Goal: Task Accomplishment & Management: Use online tool/utility

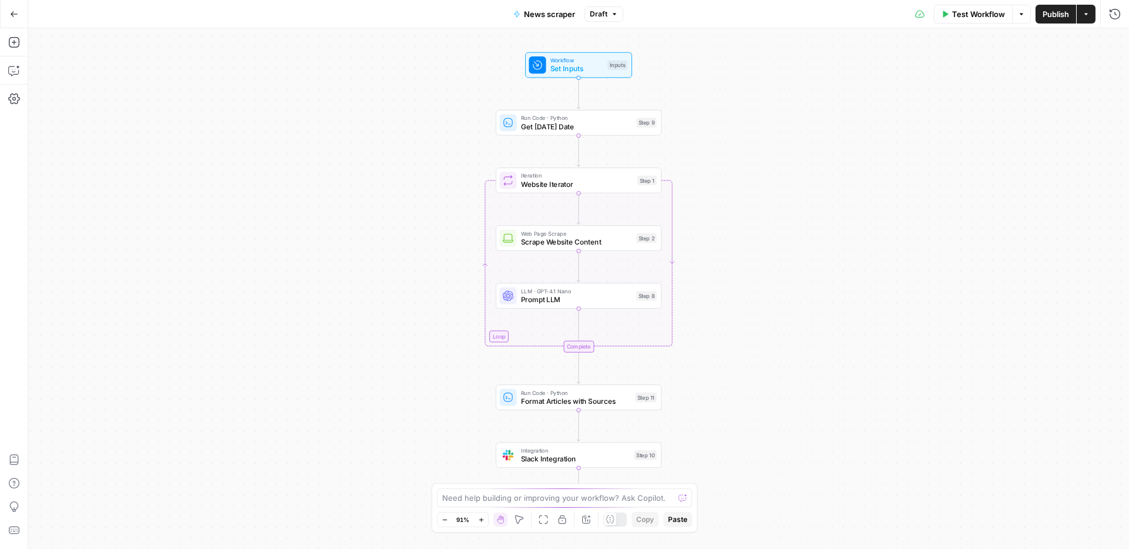
click at [16, 18] on button "Go Back" at bounding box center [14, 14] width 21 height 21
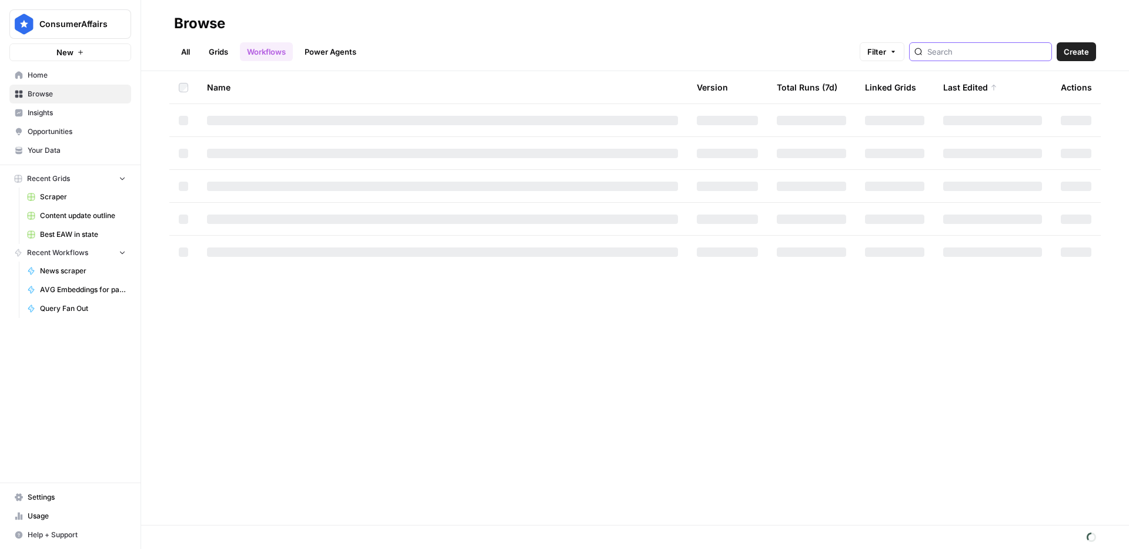
click at [963, 56] on input "search" at bounding box center [986, 52] width 119 height 12
type input "news scra"
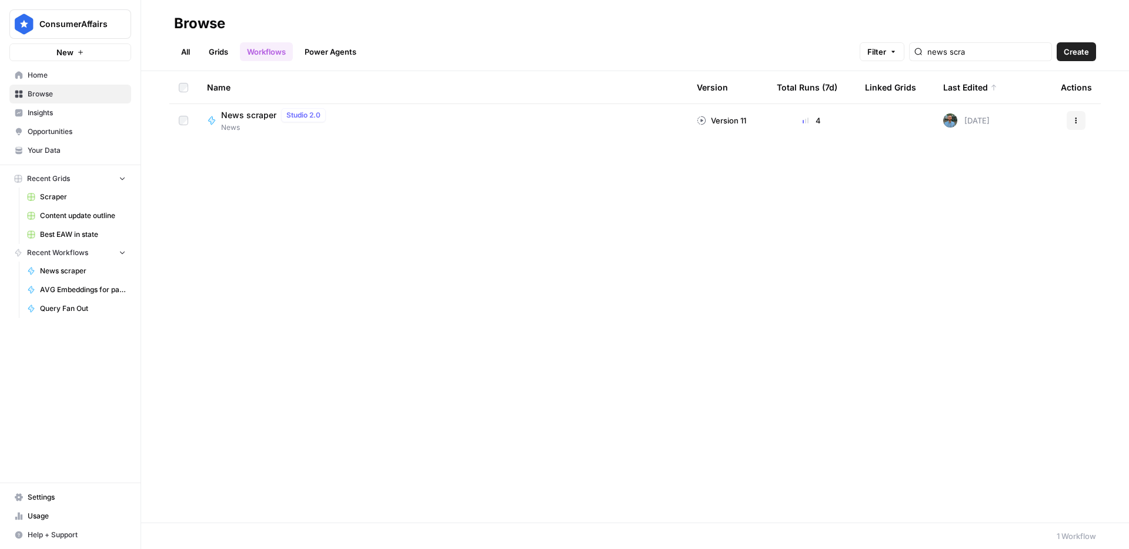
click at [256, 115] on span "News scraper" at bounding box center [248, 115] width 55 height 12
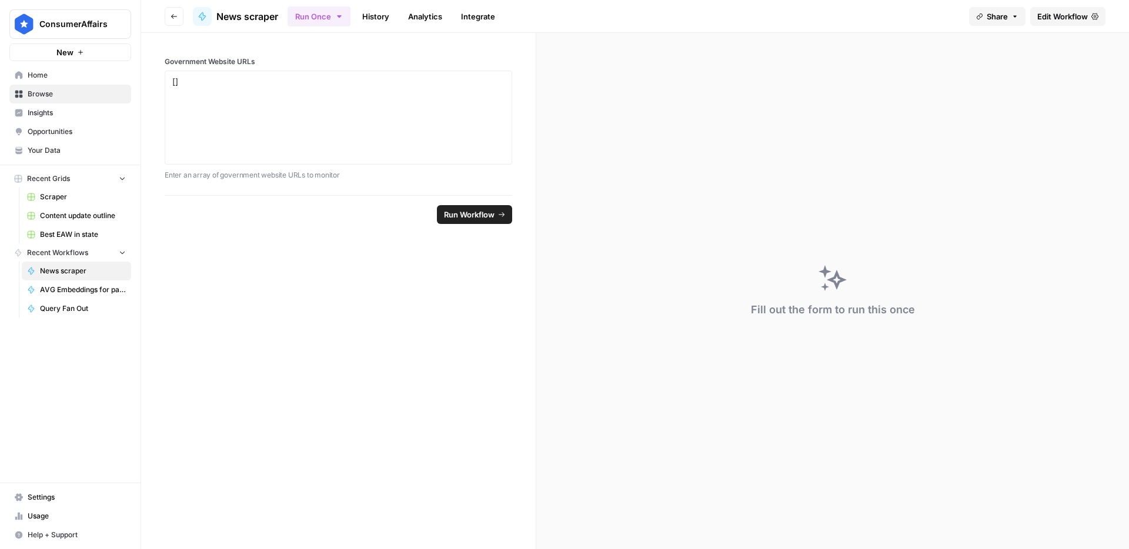
click at [328, 17] on button "Run Once" at bounding box center [319, 16] width 63 height 20
click at [358, 114] on span "Run on a Schedule" at bounding box center [395, 111] width 141 height 12
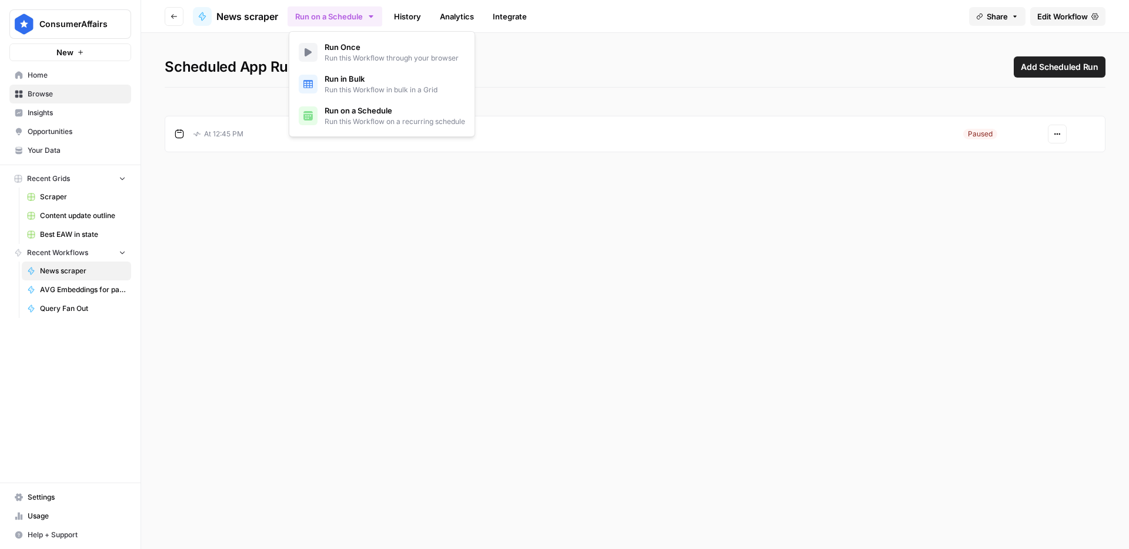
click at [1051, 138] on button "Actions" at bounding box center [1057, 134] width 19 height 19
click at [1033, 162] on span "Resume" at bounding box center [1026, 162] width 51 height 12
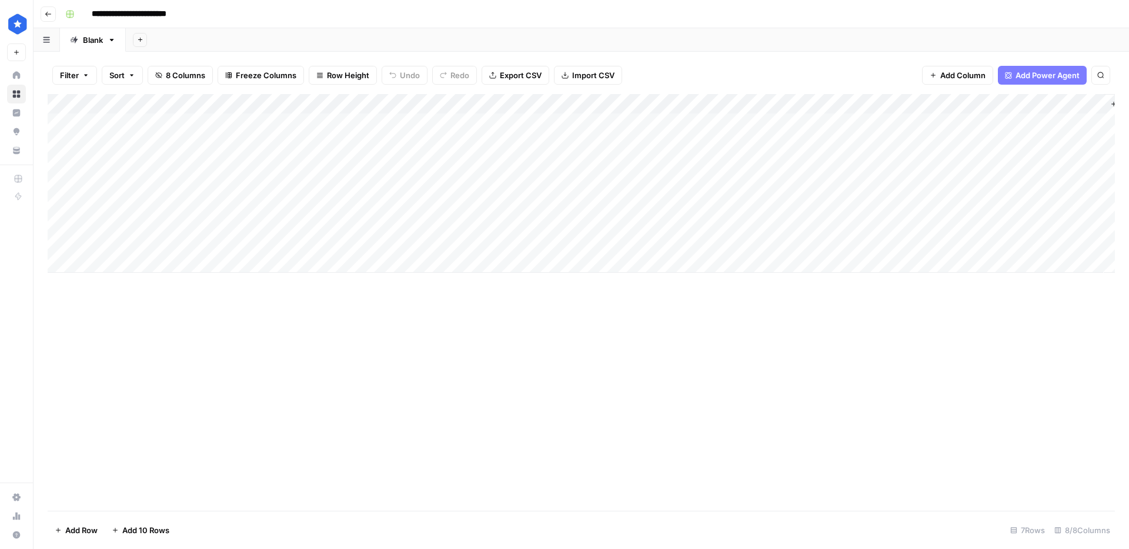
click at [549, 224] on div "Add Column" at bounding box center [581, 183] width 1067 height 179
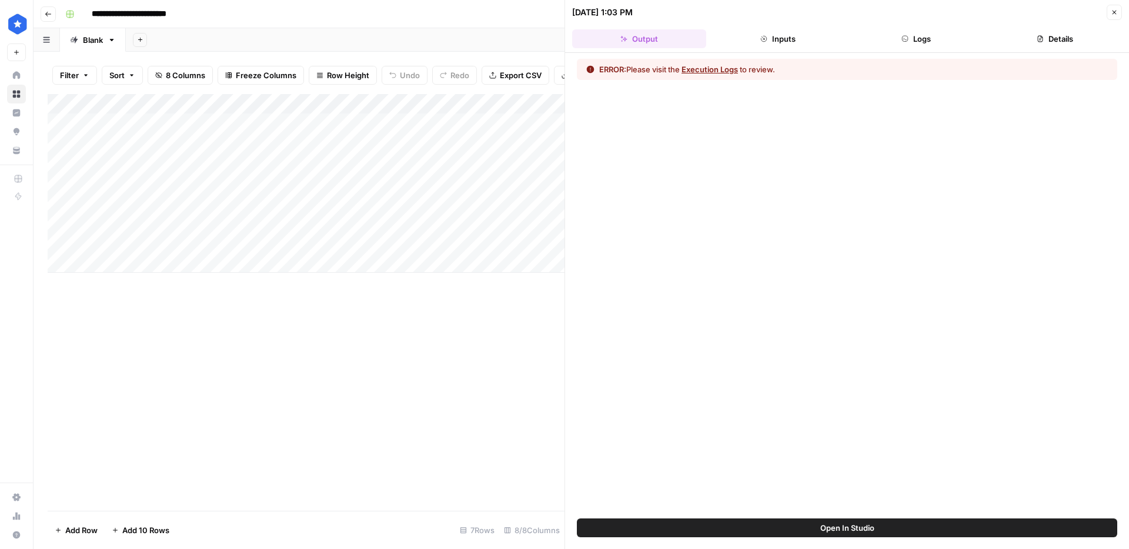
click at [930, 46] on button "Logs" at bounding box center [917, 38] width 134 height 19
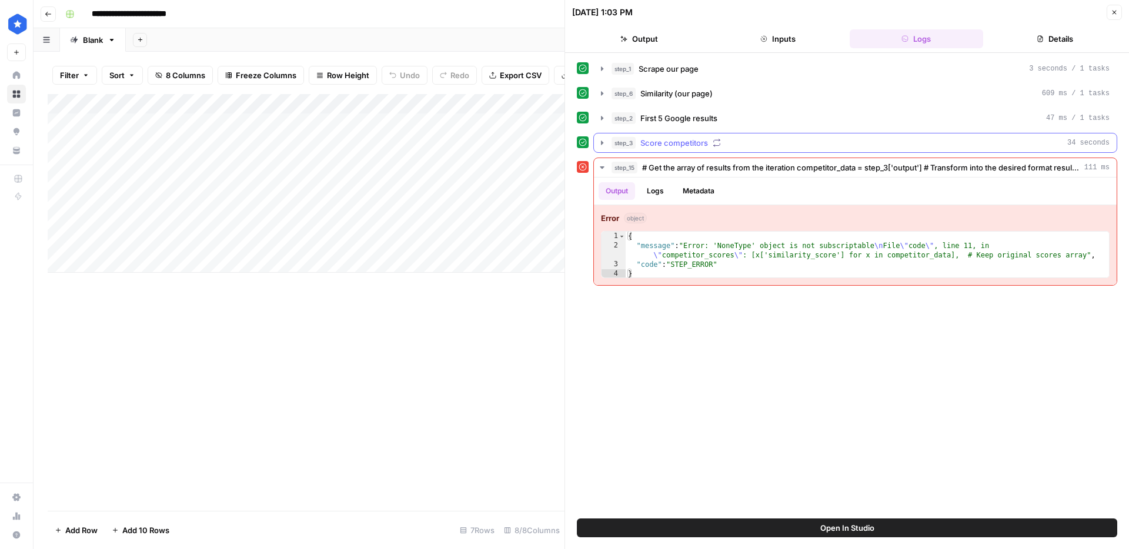
click at [856, 144] on div "step_3 Score competitors 34 seconds" at bounding box center [861, 143] width 498 height 12
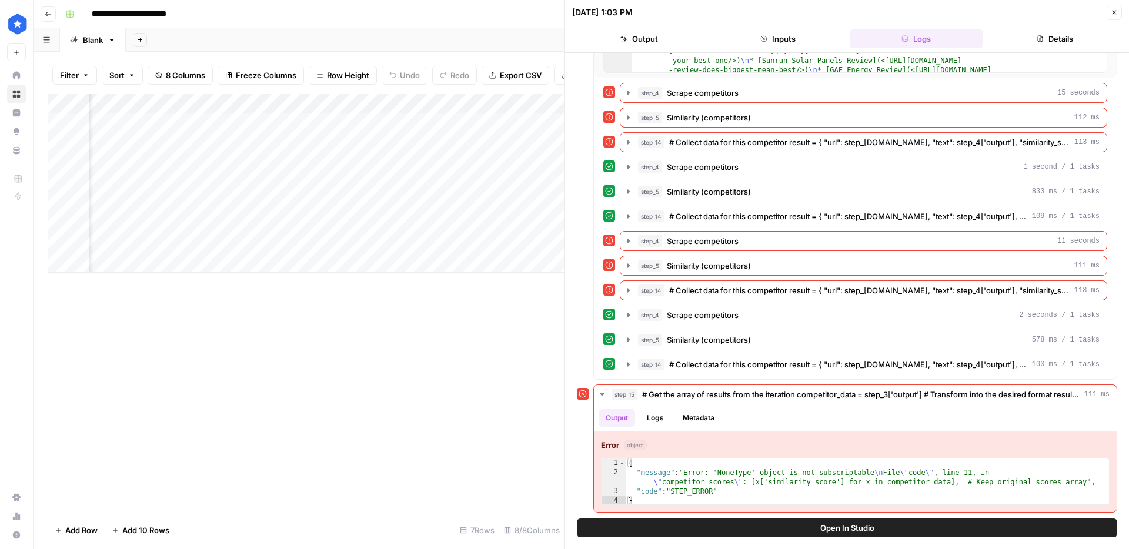
scroll to position [0, 109]
click at [439, 108] on div "Add Column" at bounding box center [306, 183] width 517 height 179
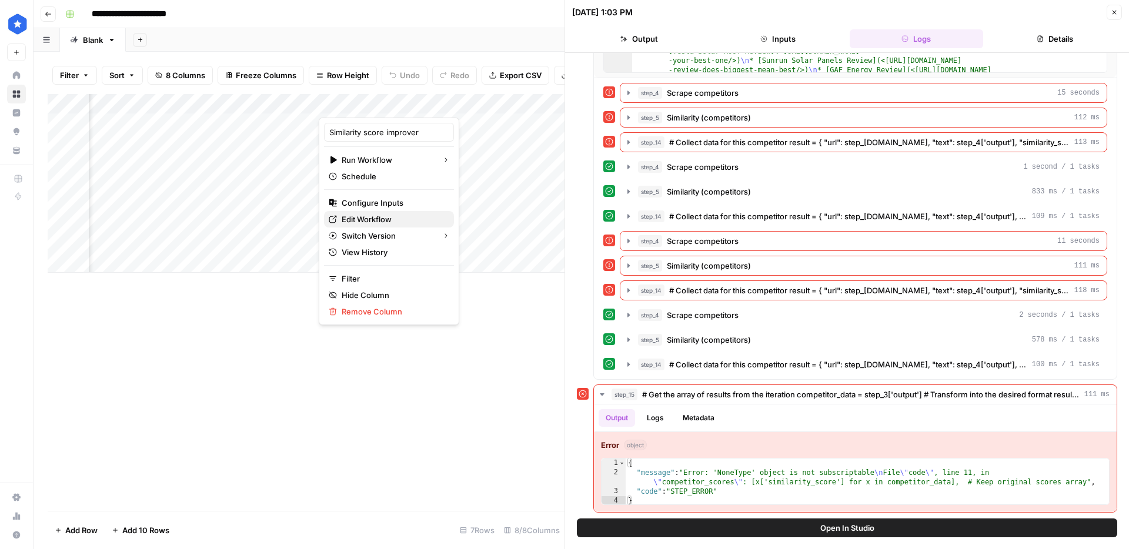
click at [386, 219] on span "Edit Workflow" at bounding box center [393, 219] width 103 height 12
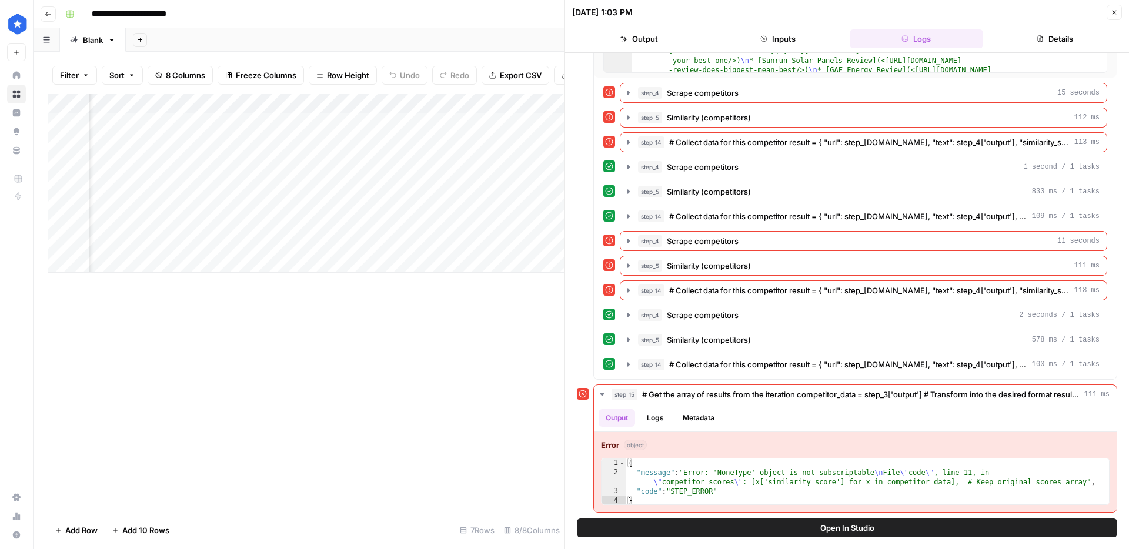
click at [227, 228] on div "Add Column" at bounding box center [306, 183] width 517 height 179
click at [122, 217] on div "Add Column" at bounding box center [306, 183] width 517 height 179
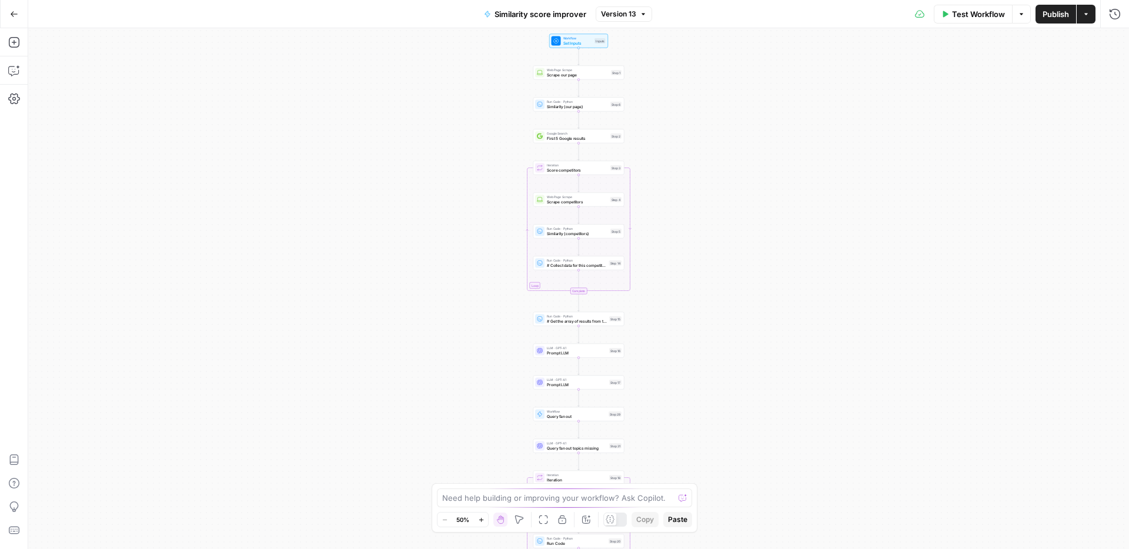
drag, startPoint x: 737, startPoint y: 250, endPoint x: 736, endPoint y: 291, distance: 41.2
click at [737, 299] on div "Workflow Set Inputs Inputs Web Page Scrape Scrape our page Step 1 Run Code · Py…" at bounding box center [578, 288] width 1101 height 521
drag, startPoint x: 748, startPoint y: 232, endPoint x: 747, endPoint y: 211, distance: 21.2
click at [747, 211] on div "Workflow Set Inputs Inputs Web Page Scrape Scrape our page Step 1 Run Code · Py…" at bounding box center [578, 288] width 1101 height 521
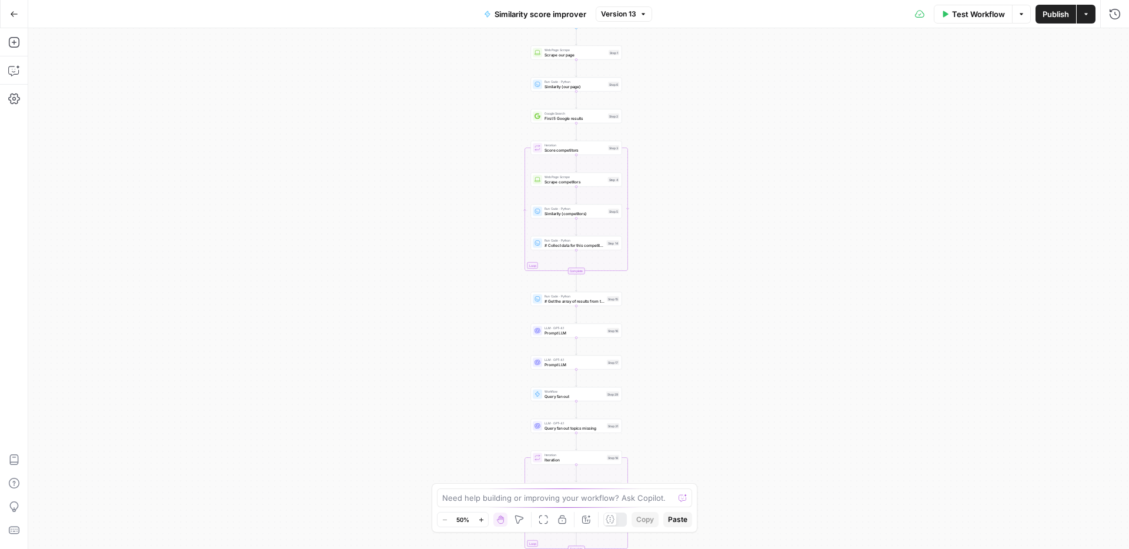
click at [974, 16] on span "Test Workflow" at bounding box center [978, 14] width 53 height 12
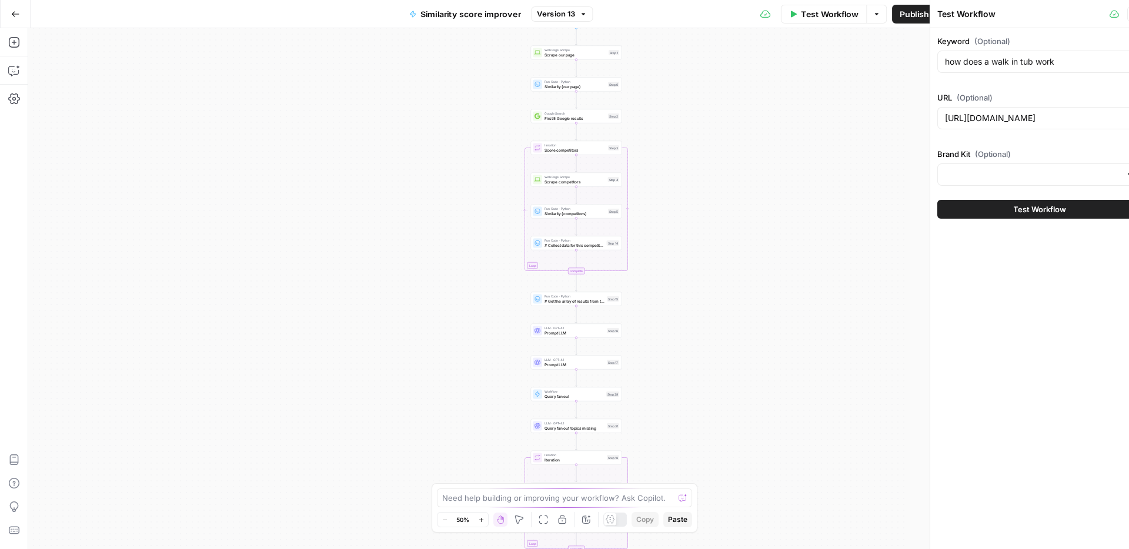
type input "ConsumerAffairs"
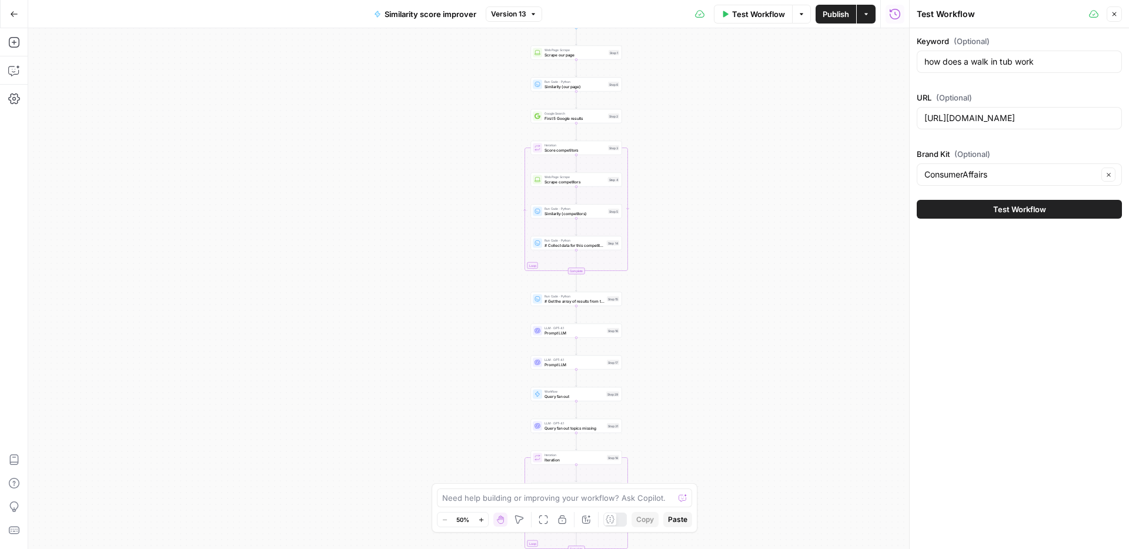
click at [987, 71] on div "how does a walk in tub work" at bounding box center [1019, 62] width 205 height 22
paste input "best solar companies san diego"
type input "best solar companies san diego"
click at [1005, 122] on input "https://www.consumeraffairs.com/homeowners/what-is-a-walk-in-tub.html" at bounding box center [1019, 118] width 190 height 12
paste input "solar-energy/solar-companies-san-diego"
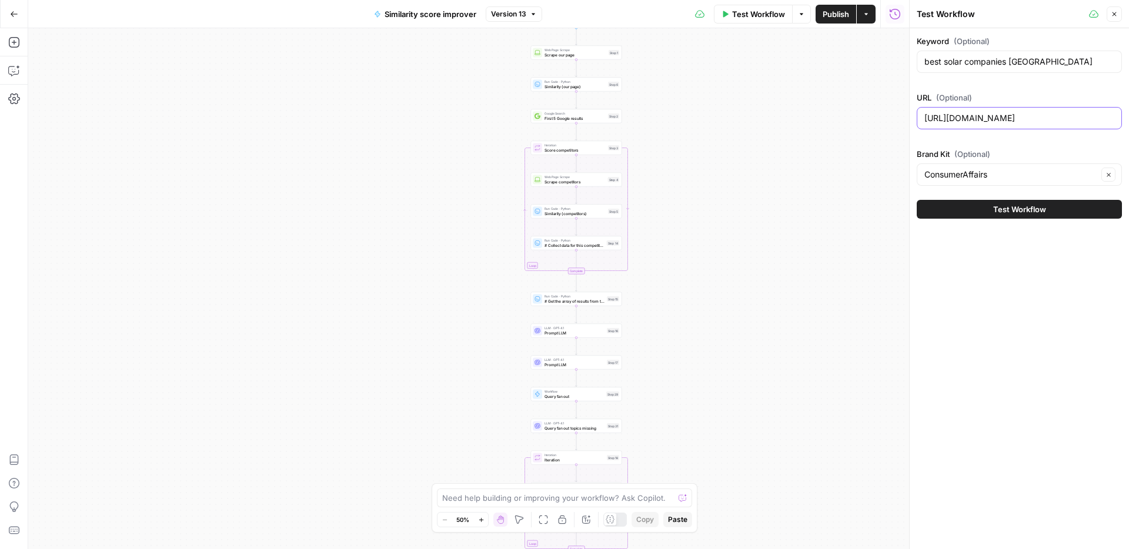
scroll to position [0, 125]
type input "https://www.consumeraffairs.com/solar-energy/solar-companies-san-diego.html"
click at [1025, 215] on button "Test Workflow" at bounding box center [1019, 209] width 205 height 19
click at [1007, 208] on span "Test Workflow" at bounding box center [1019, 209] width 53 height 12
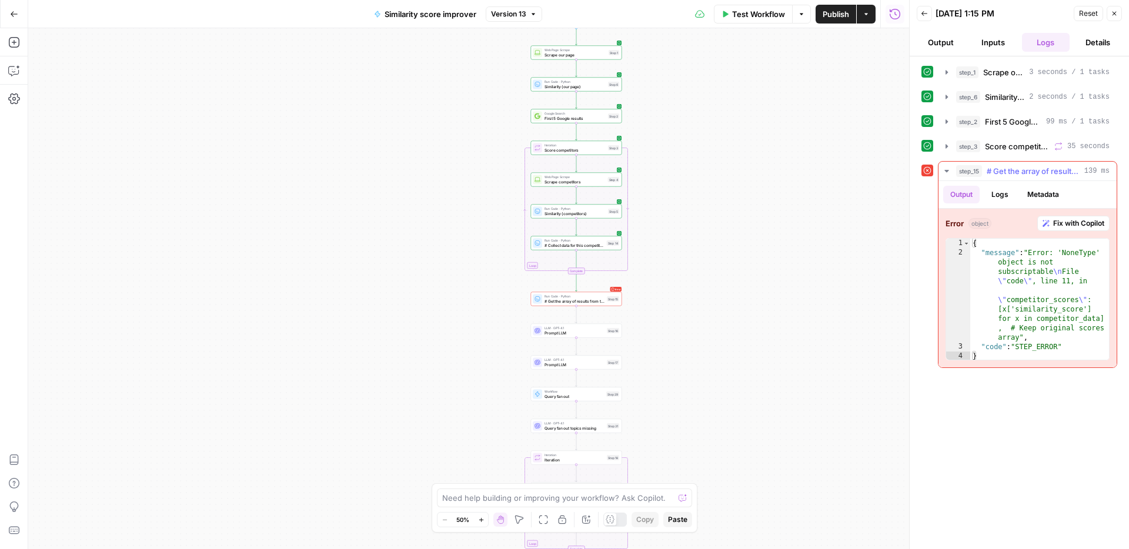
click at [1073, 223] on span "Fix with Copilot" at bounding box center [1078, 223] width 51 height 11
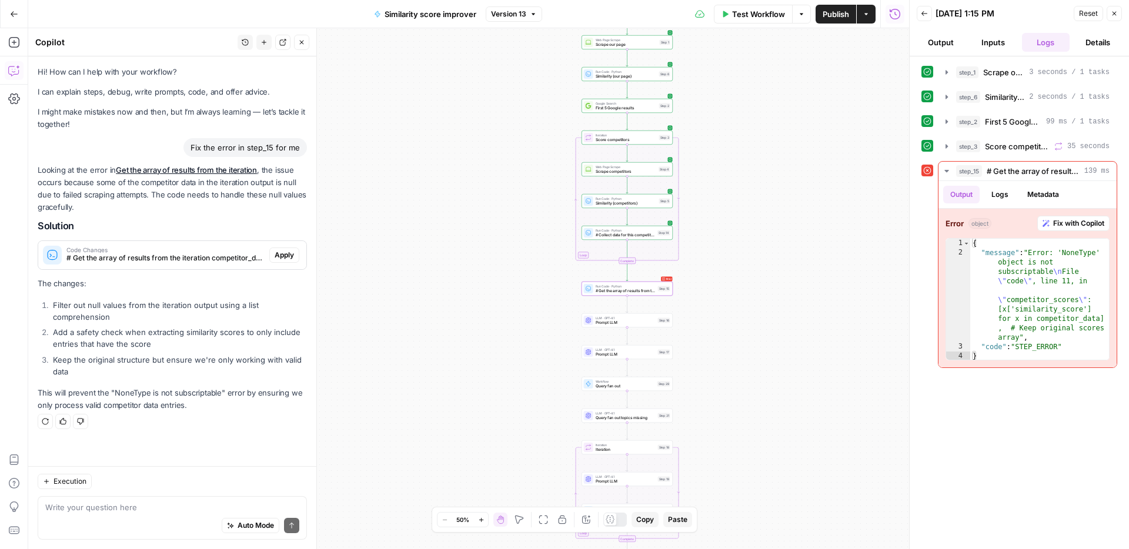
click at [283, 258] on span "Apply" at bounding box center [284, 255] width 19 height 11
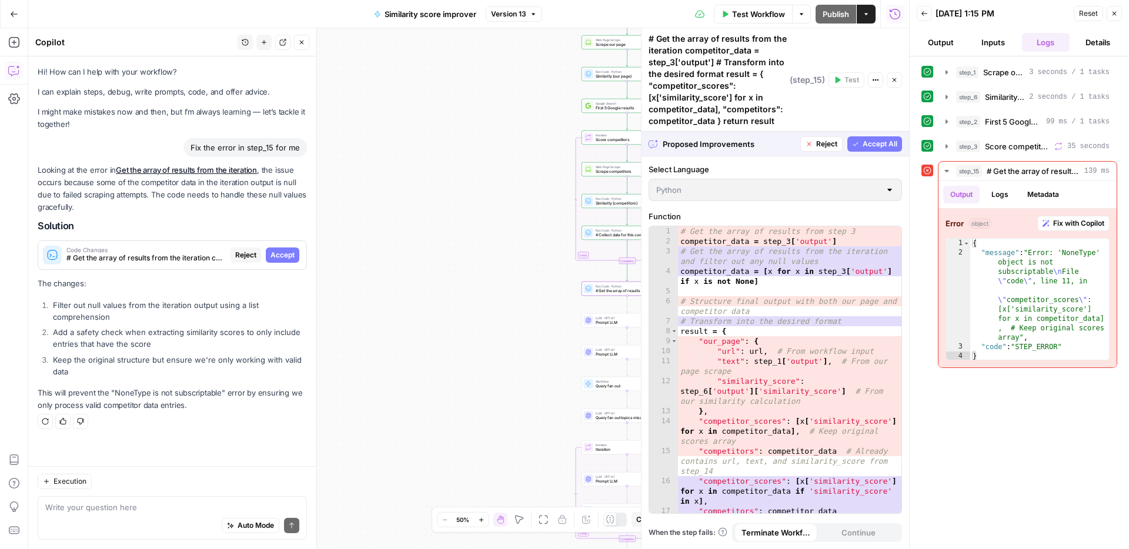
click at [286, 258] on span "Accept" at bounding box center [283, 255] width 24 height 11
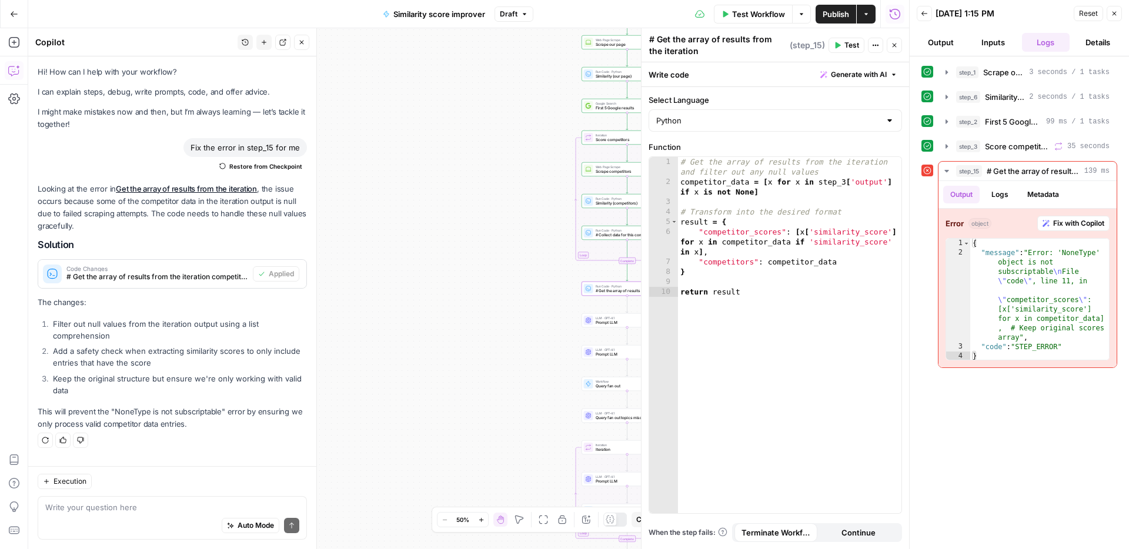
click at [842, 49] on button "Test" at bounding box center [847, 45] width 36 height 15
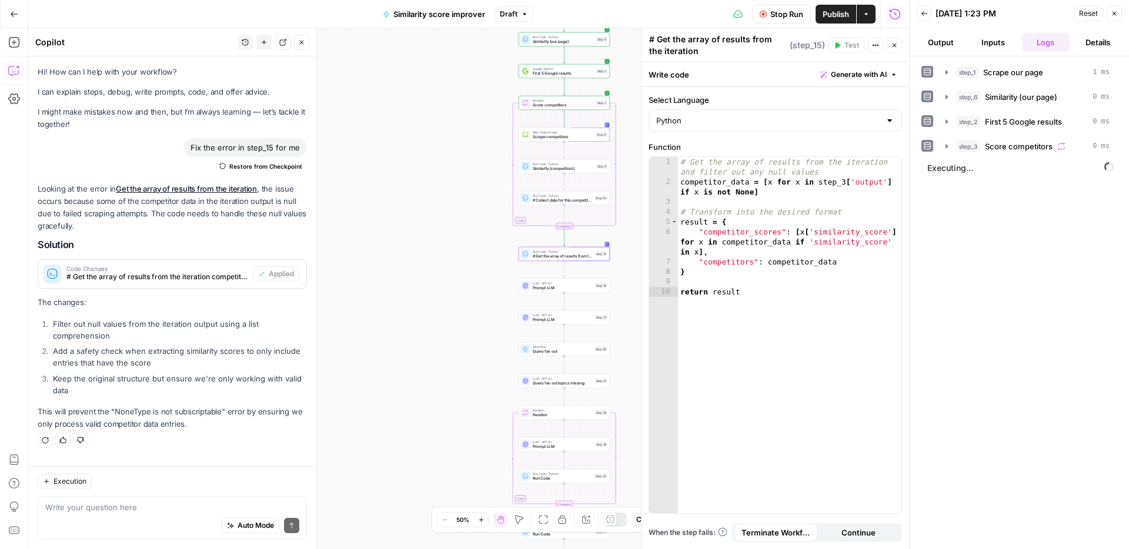
drag, startPoint x: 489, startPoint y: 186, endPoint x: 426, endPoint y: 152, distance: 71.9
click at [426, 152] on div "Workflow Set Inputs Inputs Web Page Scrape Scrape our page Step 1 Run Code · Py…" at bounding box center [468, 288] width 881 height 521
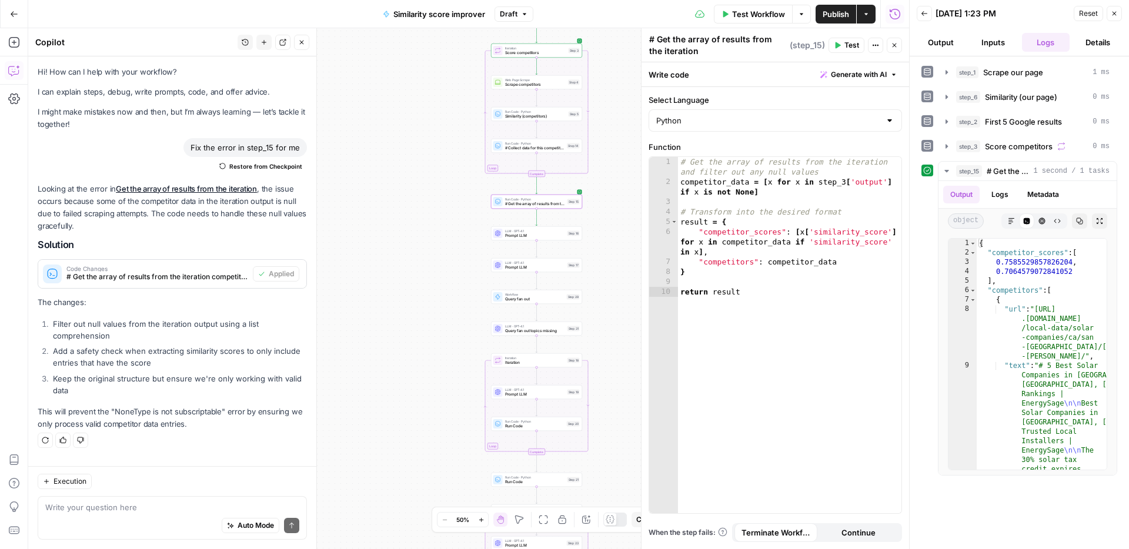
drag, startPoint x: 426, startPoint y: 152, endPoint x: 399, endPoint y: 99, distance: 59.2
click at [399, 99] on div "Workflow Set Inputs Inputs Web Page Scrape Scrape our page Step 1 Run Code · Py…" at bounding box center [468, 288] width 881 height 521
type textarea "**********"
click at [834, 228] on div "# Get the array of results from the iteration and filter out any null values co…" at bounding box center [789, 350] width 223 height 386
click at [827, 22] on button "Publish" at bounding box center [836, 14] width 41 height 19
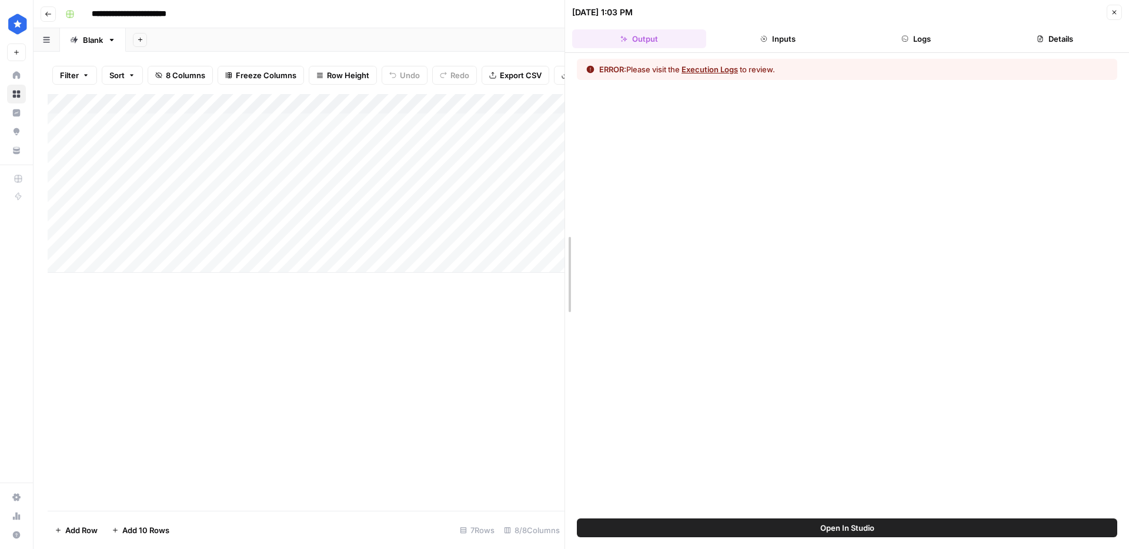
drag, startPoint x: 565, startPoint y: 183, endPoint x: 672, endPoint y: 184, distance: 107.0
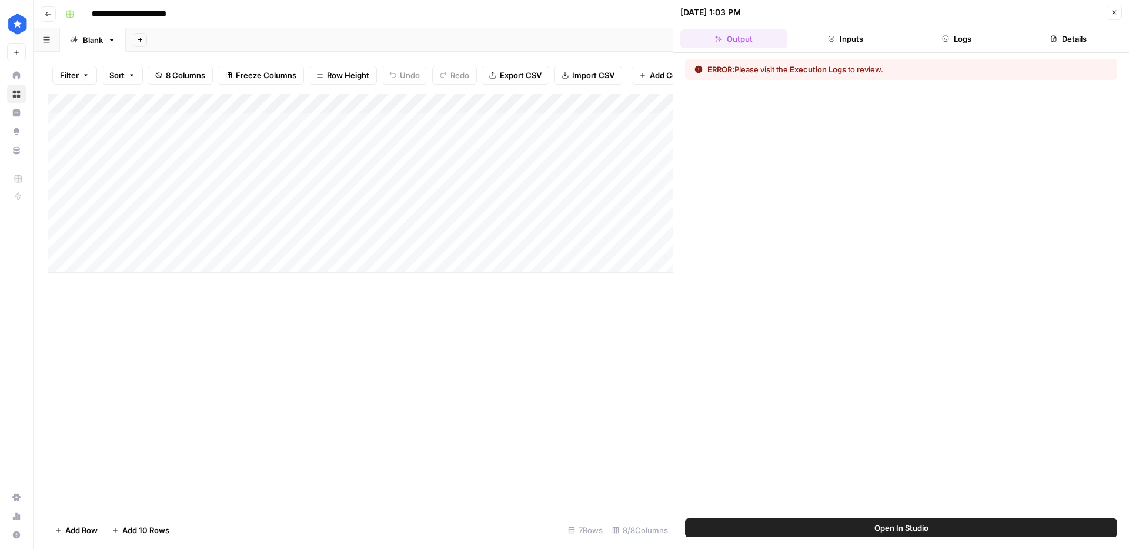
click at [565, 224] on div "Add Column" at bounding box center [360, 183] width 625 height 179
click at [969, 42] on button "Logs" at bounding box center [957, 38] width 107 height 19
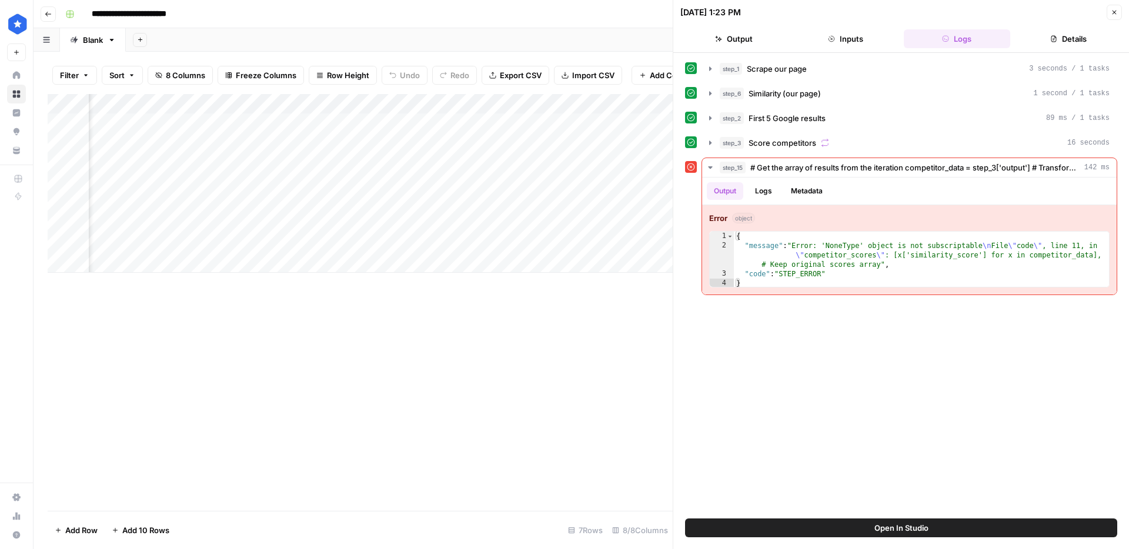
scroll to position [0, 98]
click at [462, 223] on div "Add Column" at bounding box center [360, 183] width 625 height 179
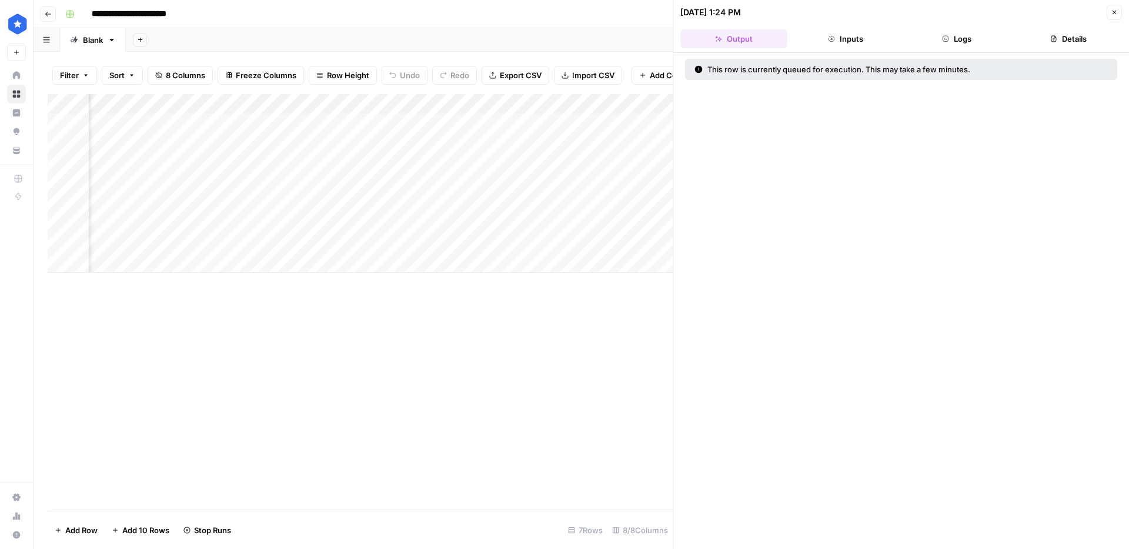
click at [978, 44] on button "Logs" at bounding box center [957, 38] width 107 height 19
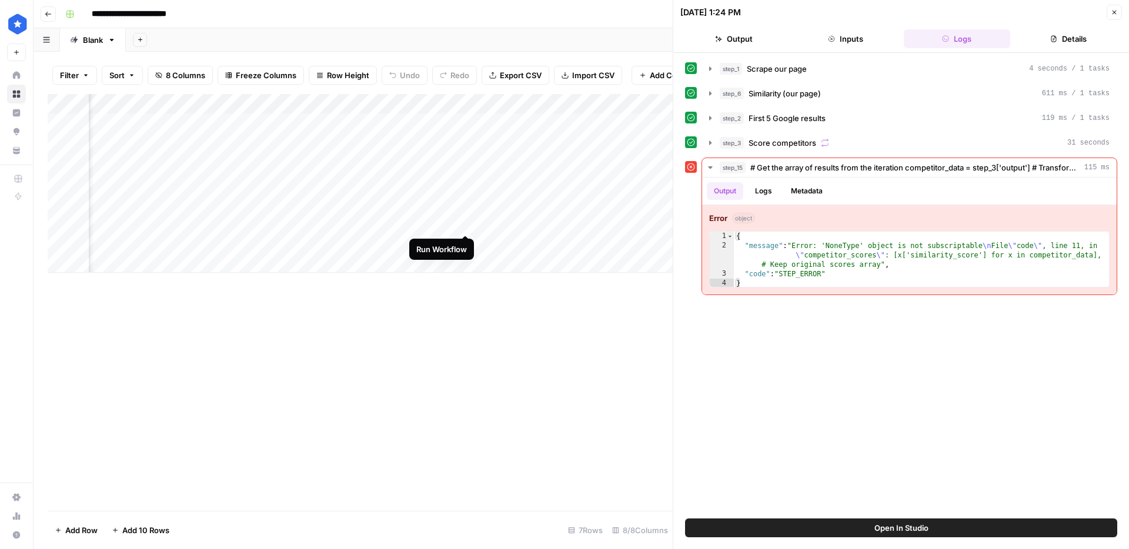
click at [463, 219] on div "Add Column" at bounding box center [360, 183] width 625 height 179
click at [465, 224] on div "Add Column" at bounding box center [360, 183] width 625 height 179
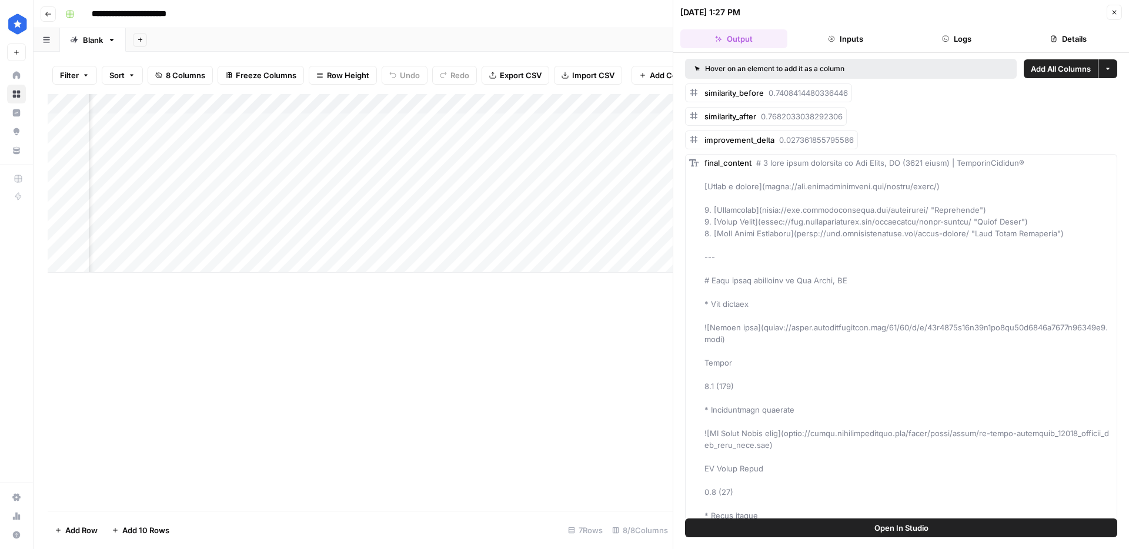
scroll to position [0, 98]
click at [1113, 14] on icon "button" at bounding box center [1114, 12] width 7 height 7
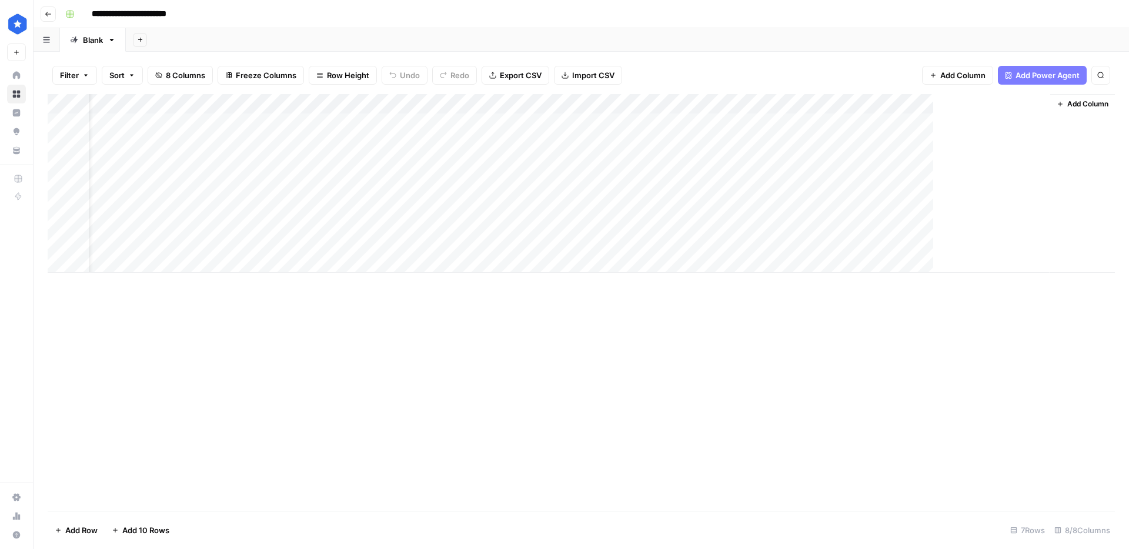
scroll to position [0, 40]
